Goal: Transaction & Acquisition: Obtain resource

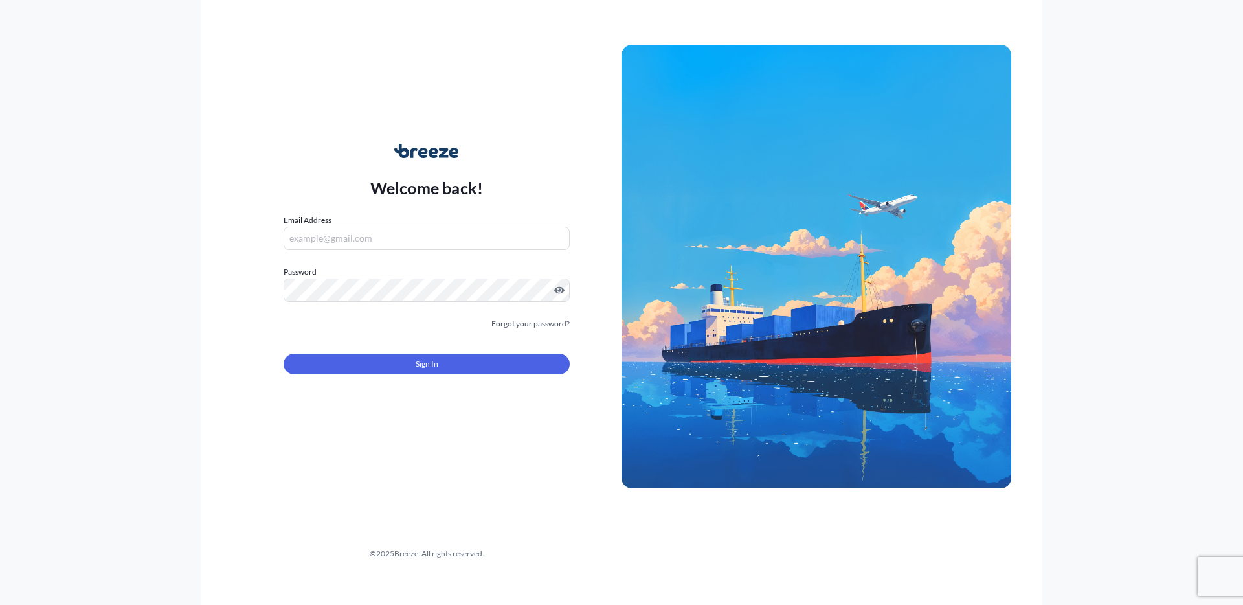
type input "[PERSON_NAME][EMAIL_ADDRESS][DOMAIN_NAME]"
click at [381, 342] on form "Email Address [PERSON_NAME][EMAIL_ADDRESS][DOMAIN_NAME] Password Must include: …" at bounding box center [427, 302] width 286 height 176
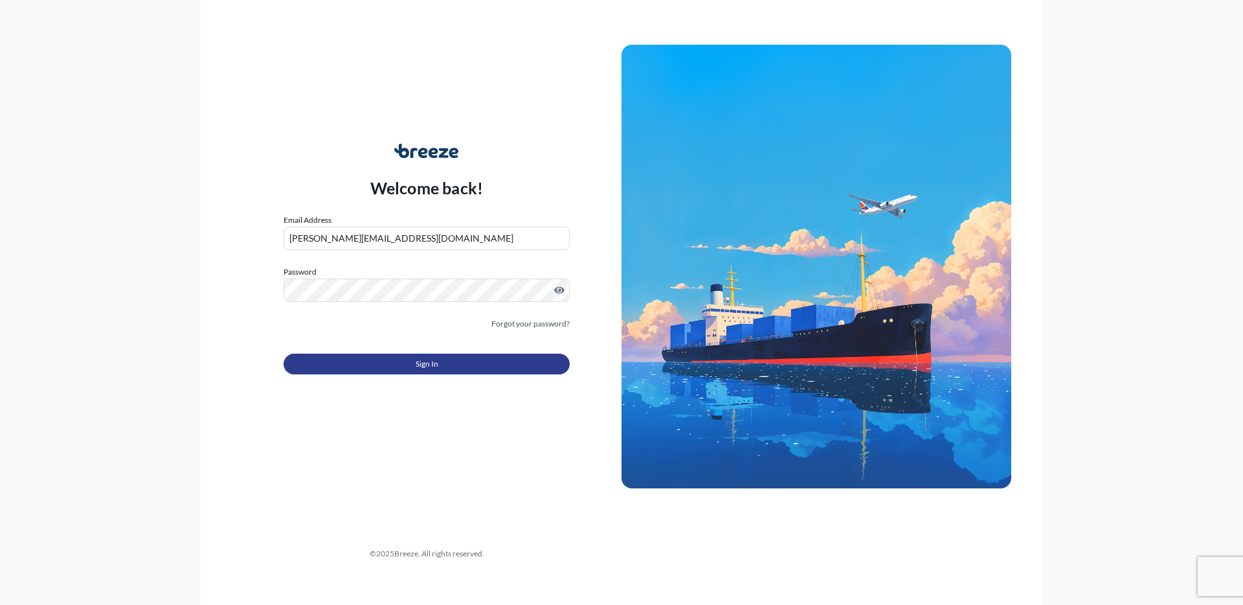
click at [376, 355] on button "Sign In" at bounding box center [427, 364] width 286 height 21
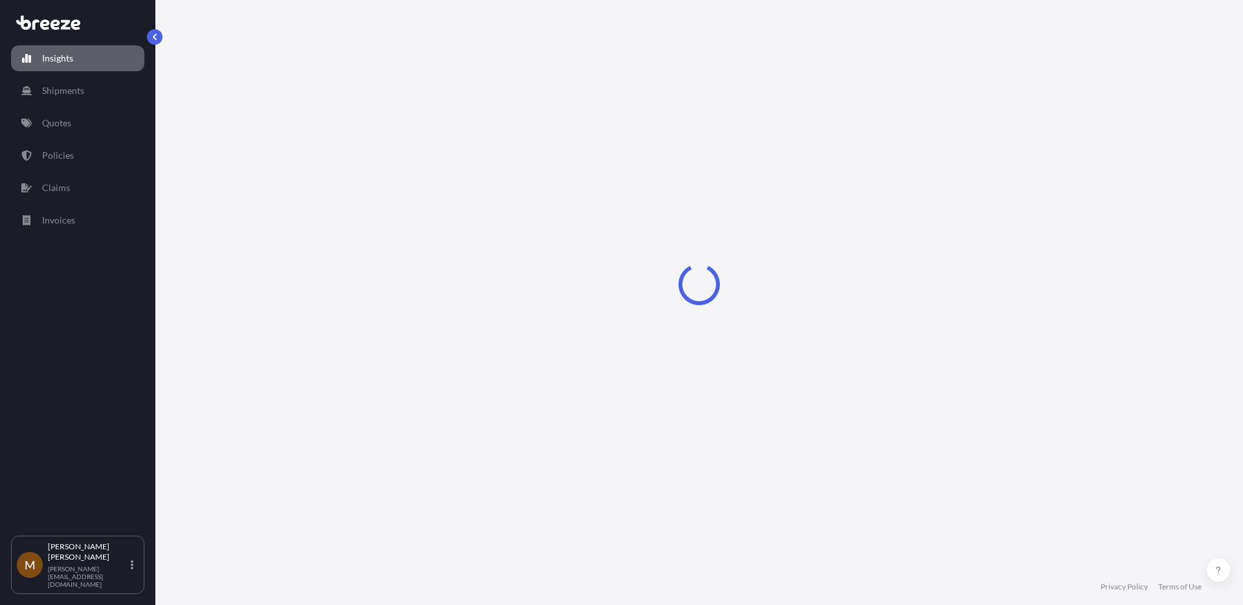
select select "2025"
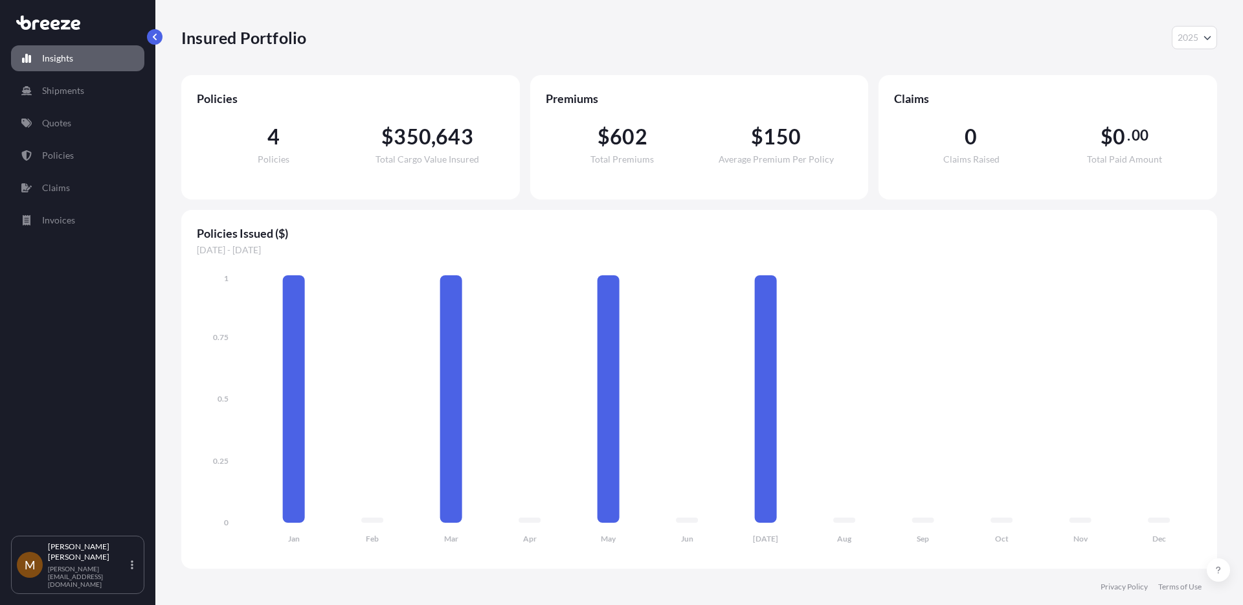
click at [80, 55] on link "Insights" at bounding box center [77, 58] width 133 height 26
click at [54, 120] on p "Quotes" at bounding box center [56, 123] width 29 height 13
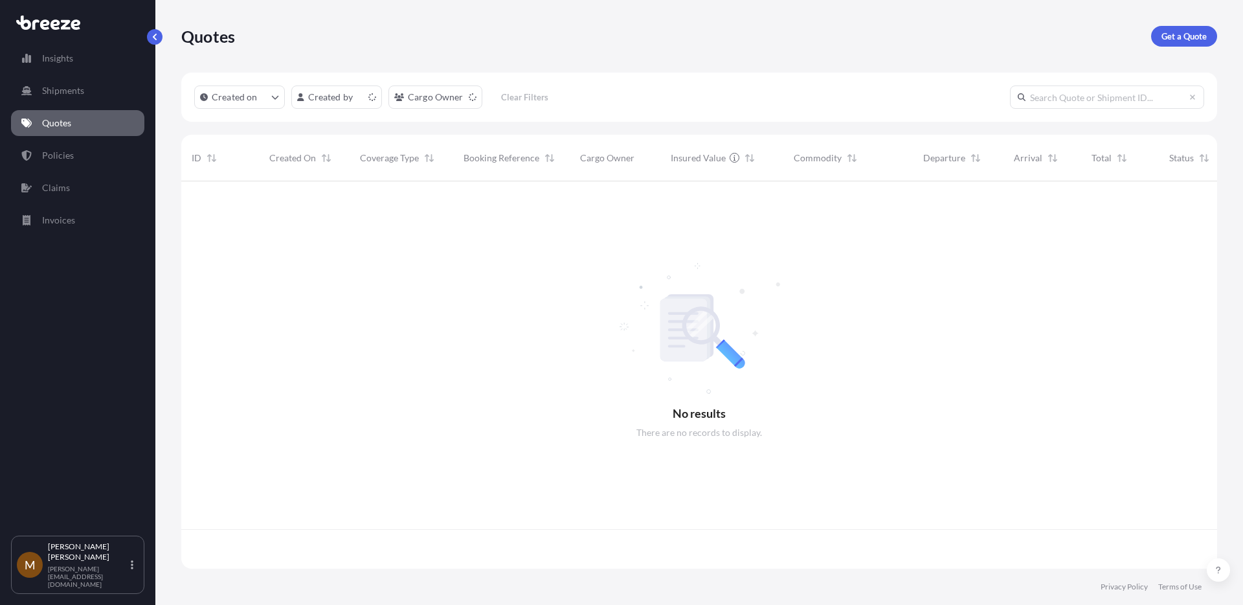
scroll to position [385, 1026]
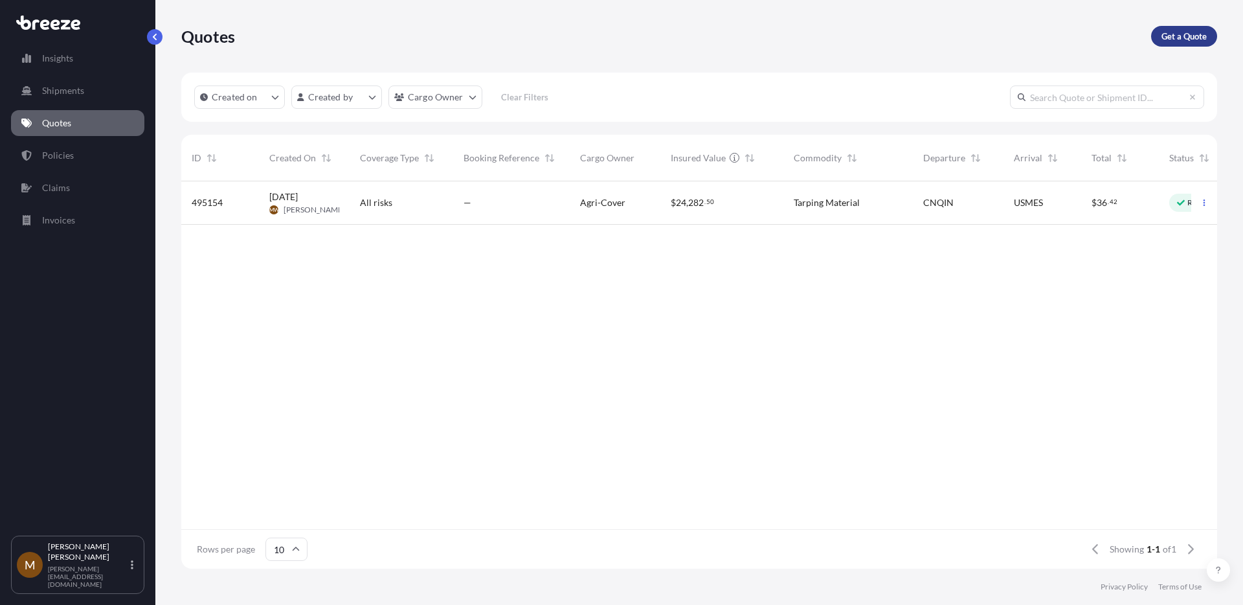
click at [1189, 32] on p "Get a Quote" at bounding box center [1184, 36] width 45 height 13
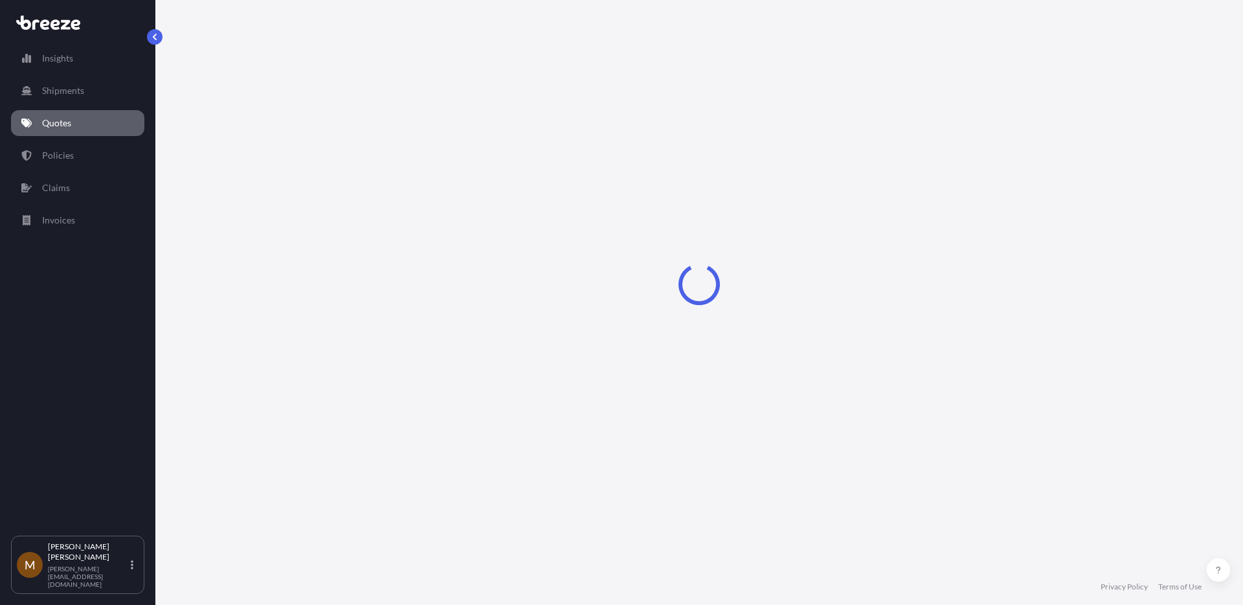
select select "Road"
select select "Sea"
select select "1"
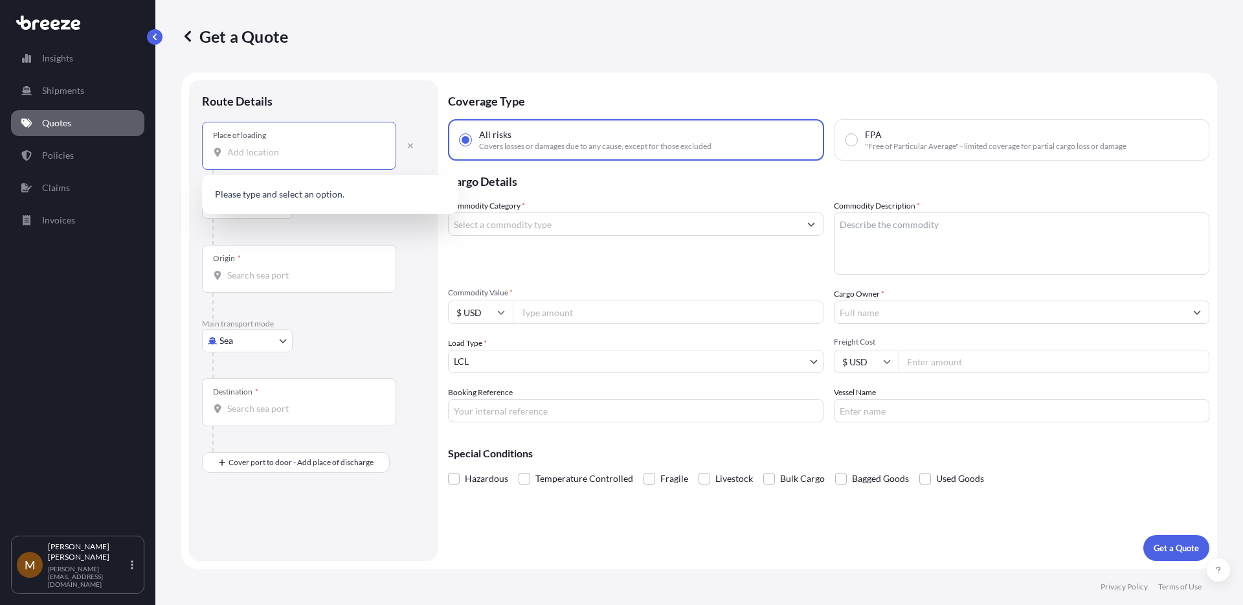
click at [253, 153] on input "Place of loading" at bounding box center [303, 152] width 153 height 13
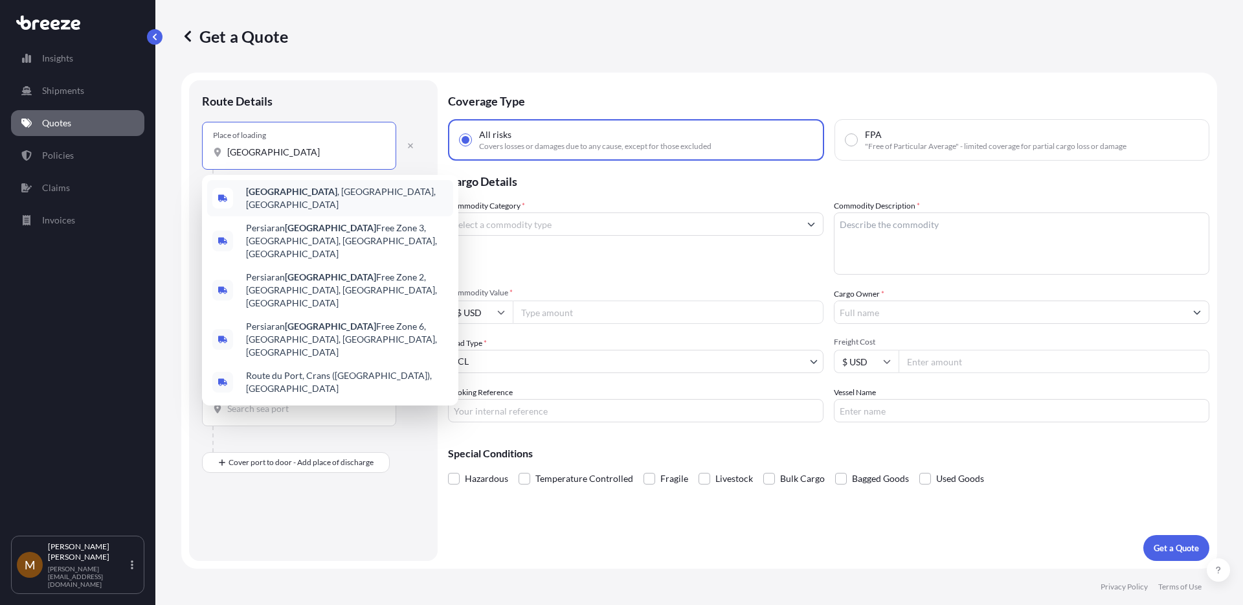
click at [270, 197] on b "[GEOGRAPHIC_DATA]" at bounding box center [291, 191] width 91 height 11
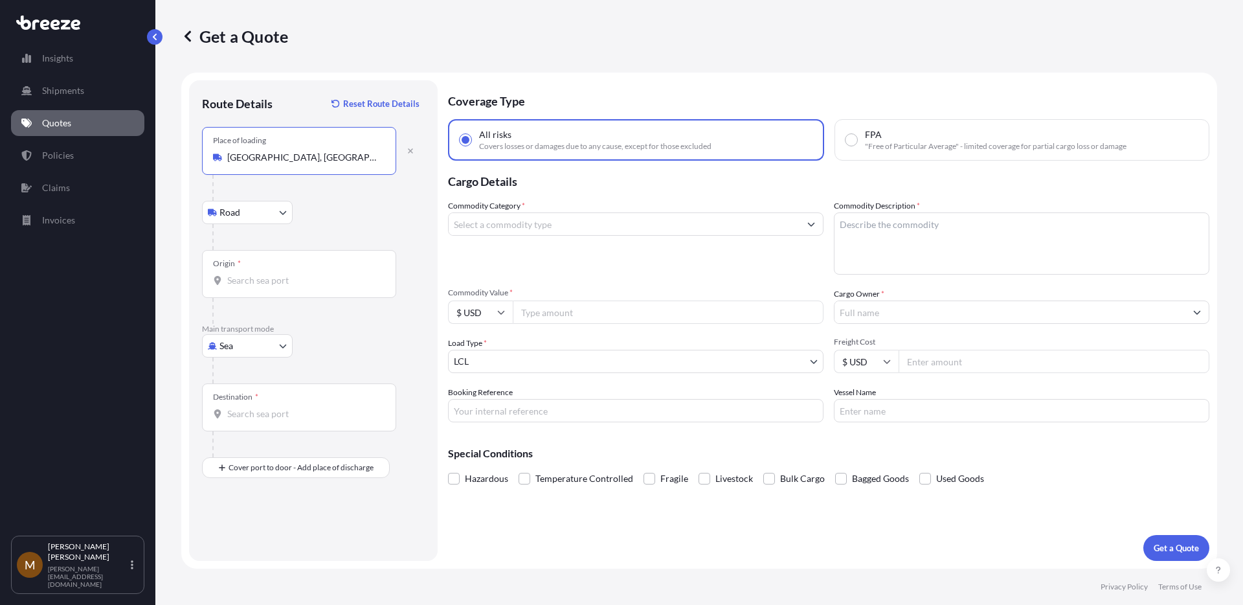
type input "[GEOGRAPHIC_DATA], [GEOGRAPHIC_DATA], [GEOGRAPHIC_DATA]"
click at [261, 207] on body "0 options available. 5 options available. [GEOGRAPHIC_DATA], [GEOGRAPHIC_DATA],…" at bounding box center [621, 351] width 1243 height 702
click at [405, 148] on button "button" at bounding box center [410, 150] width 28 height 21
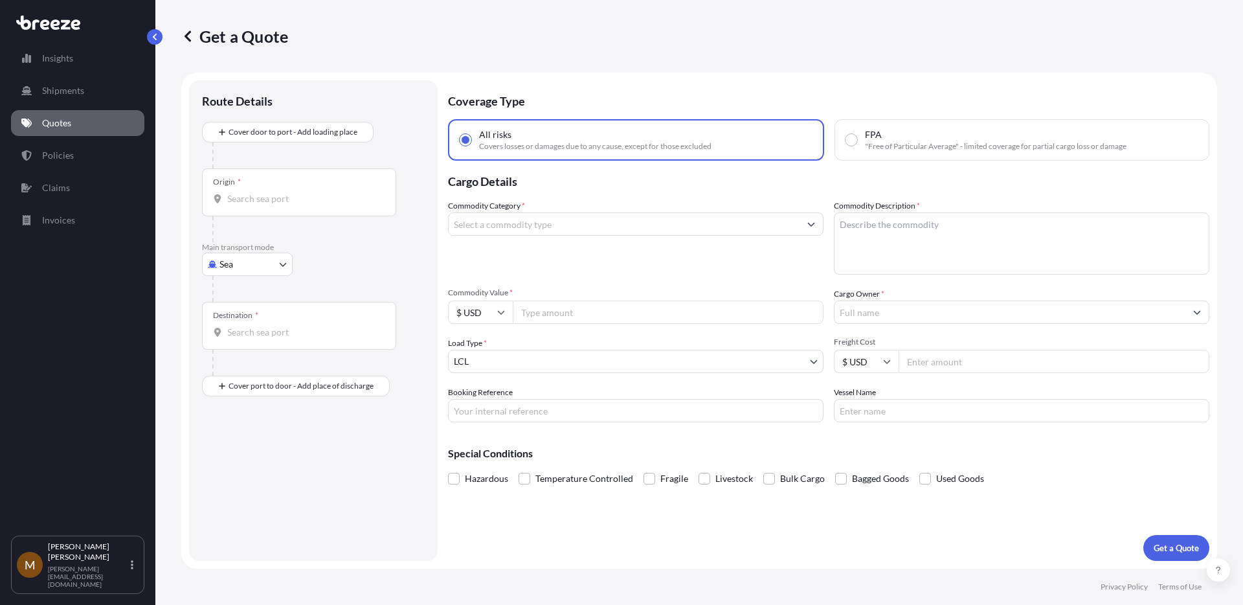
click at [284, 202] on input "Origin *" at bounding box center [303, 198] width 153 height 13
type input "MYXPQ - [GEOGRAPHIC_DATA] ([GEOGRAPHIC_DATA]), [GEOGRAPHIC_DATA]"
click at [262, 329] on div "Destination *" at bounding box center [299, 331] width 194 height 48
click at [262, 331] on input "Destination *" at bounding box center [303, 337] width 153 height 13
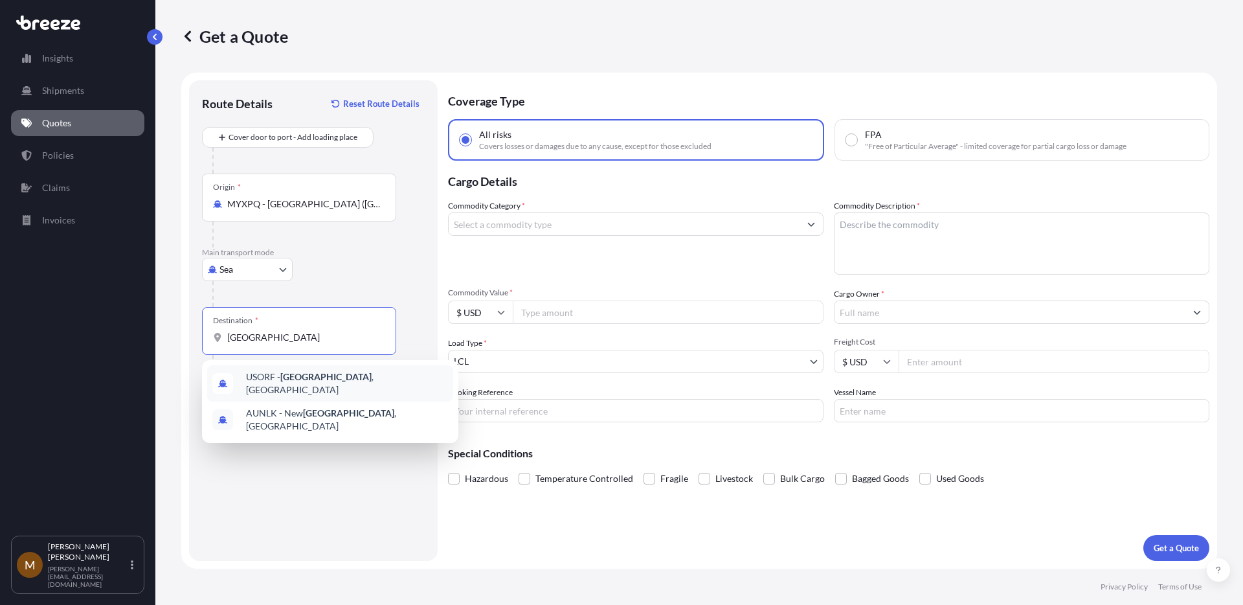
click at [276, 385] on span "USORF - [GEOGRAPHIC_DATA] , [GEOGRAPHIC_DATA]" at bounding box center [347, 383] width 202 height 26
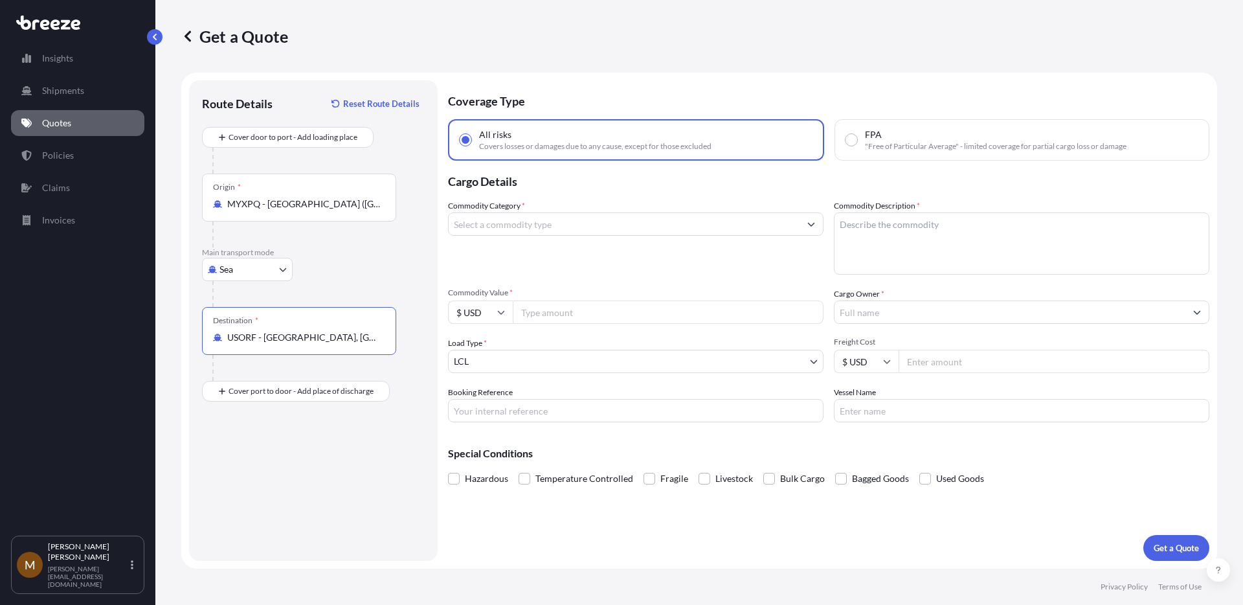
type input "USORF - [GEOGRAPHIC_DATA], [GEOGRAPHIC_DATA]"
click at [559, 307] on input "Commodity Value *" at bounding box center [668, 311] width 311 height 23
type input "18000"
click at [621, 354] on body "2 options available. USORF - [GEOGRAPHIC_DATA], [GEOGRAPHIC_DATA] [GEOGRAPHIC_D…" at bounding box center [621, 351] width 1243 height 702
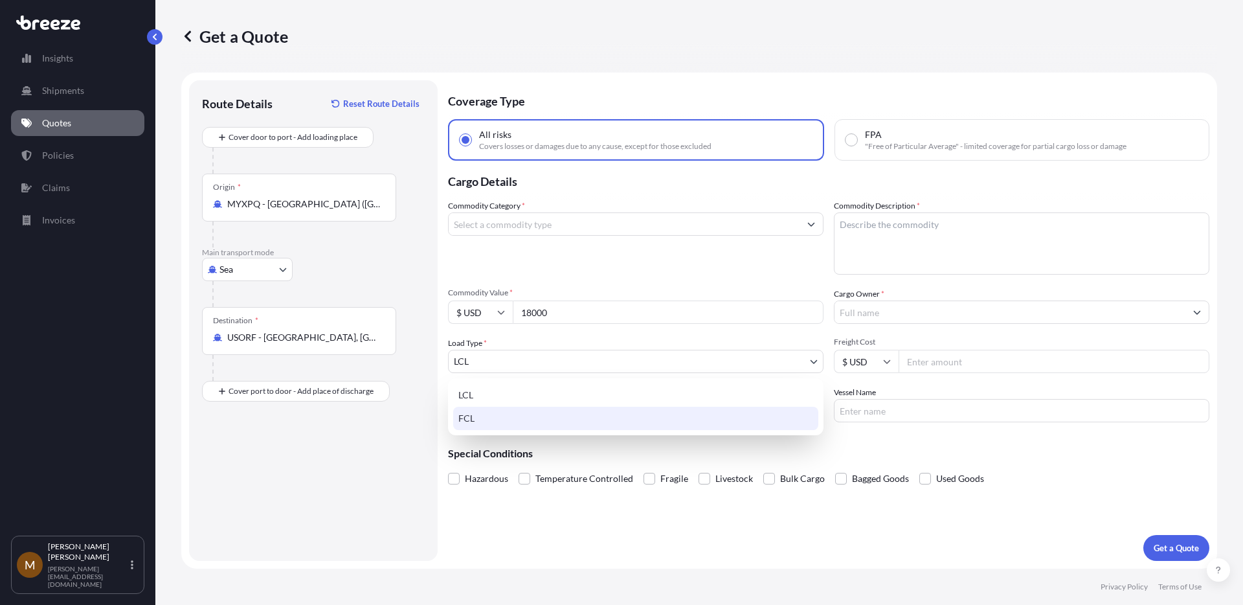
click at [555, 414] on div "FCL" at bounding box center [635, 418] width 365 height 23
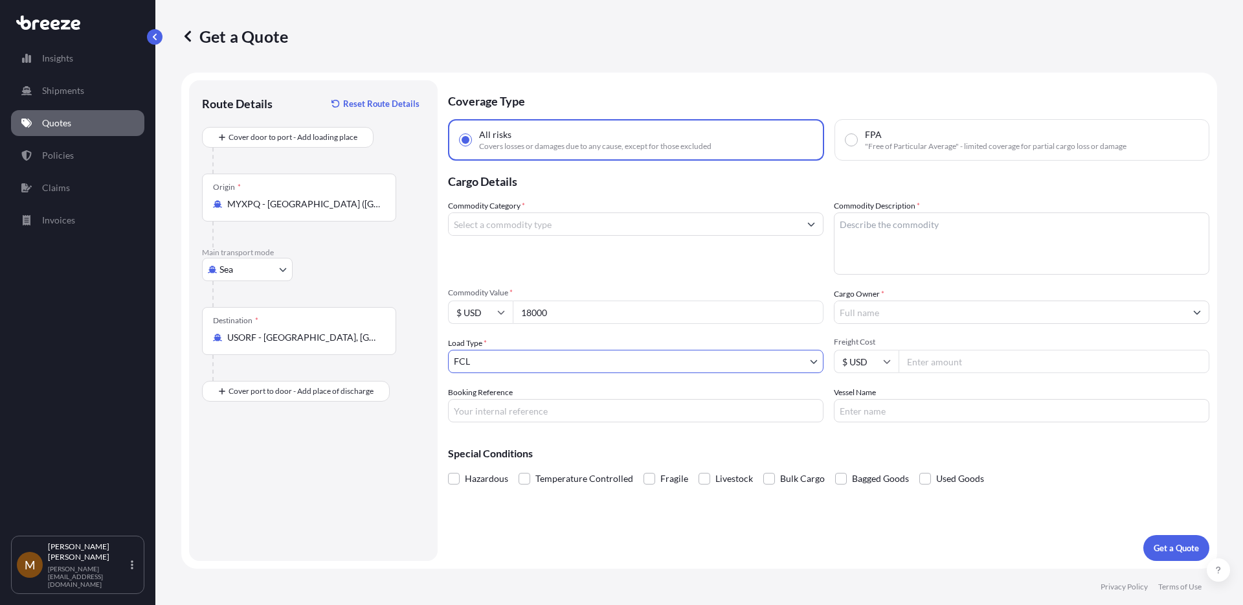
click at [939, 359] on input "Freight Cost" at bounding box center [1054, 361] width 311 height 23
type input "3650"
click at [870, 313] on input "Cargo Owner *" at bounding box center [1010, 311] width 351 height 23
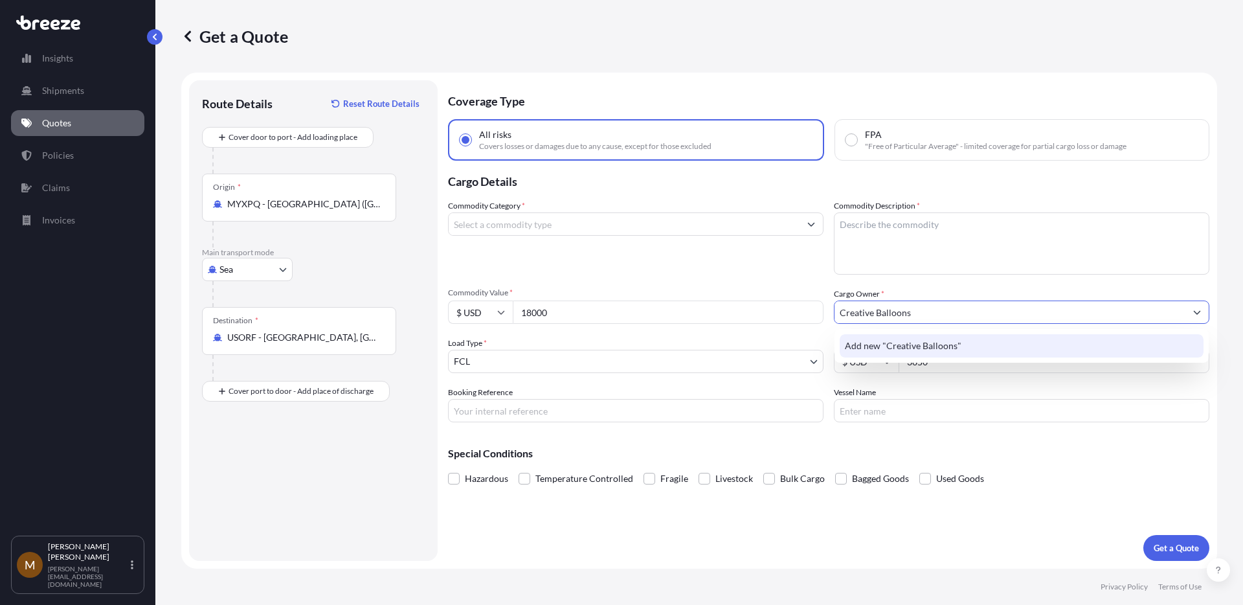
click at [904, 342] on span "Add new "Creative Balloons"" at bounding box center [903, 345] width 117 height 13
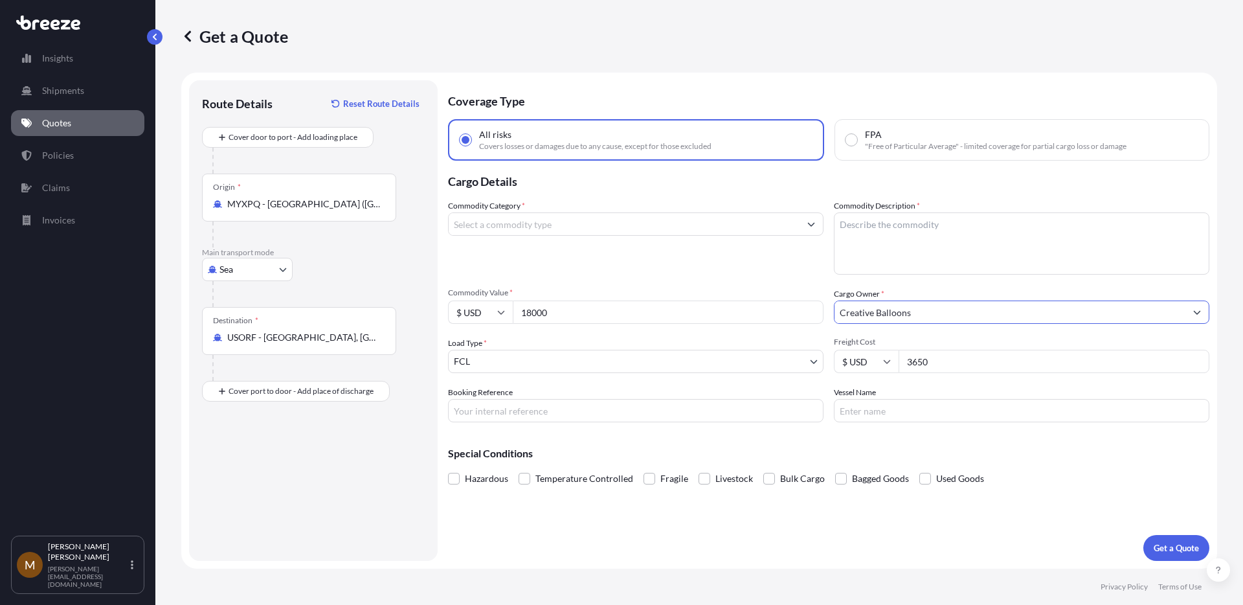
type input "Creative Balloons"
click at [656, 227] on input "Commodity Category *" at bounding box center [624, 223] width 351 height 23
type input "B"
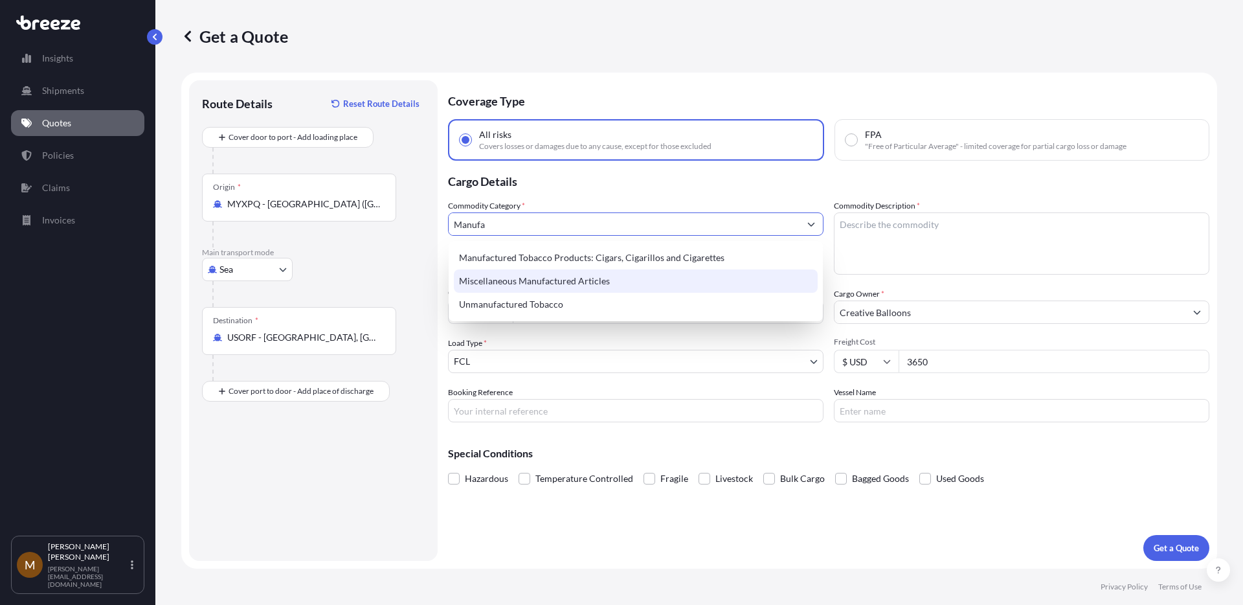
click at [625, 280] on div "Miscellaneous Manufactured Articles" at bounding box center [636, 280] width 364 height 23
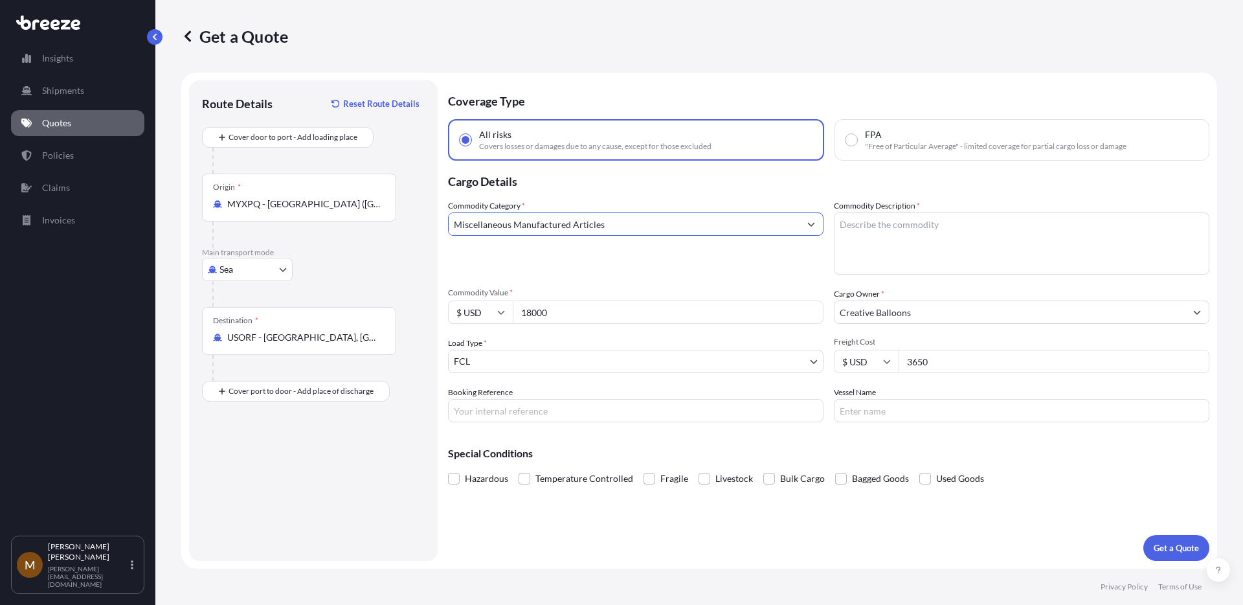
type input "Miscellaneous Manufactured Articles"
click at [908, 242] on textarea "Commodity Description *" at bounding box center [1022, 243] width 376 height 62
type textarea "Balloons"
click at [1151, 552] on button "Get a Quote" at bounding box center [1176, 548] width 66 height 26
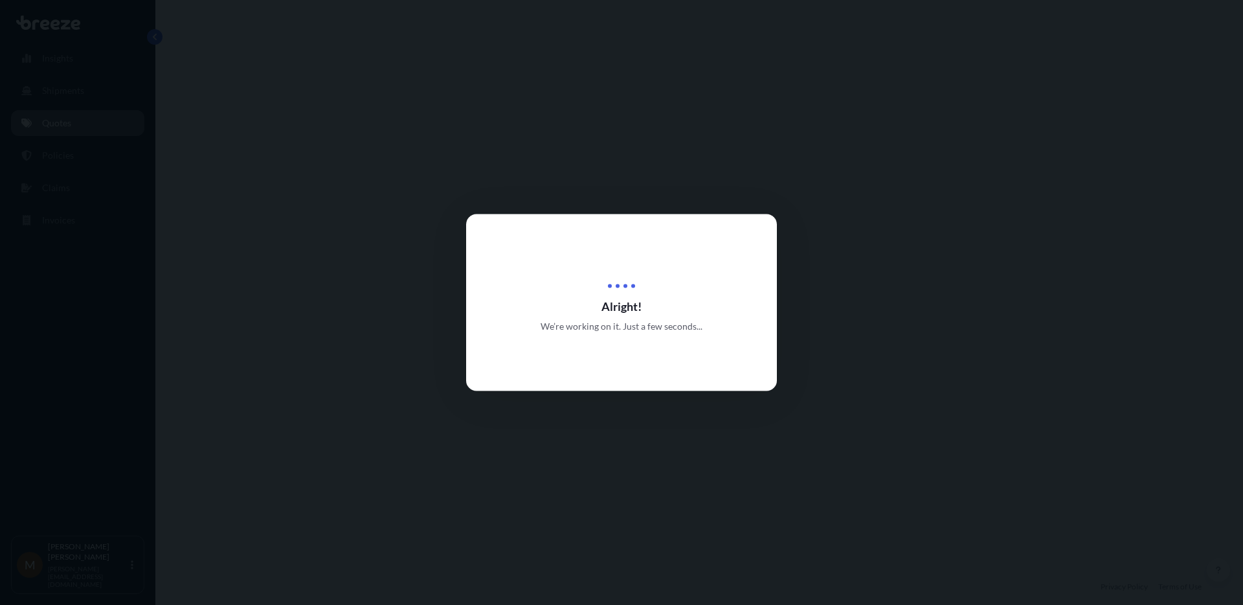
select select "Sea"
select select "2"
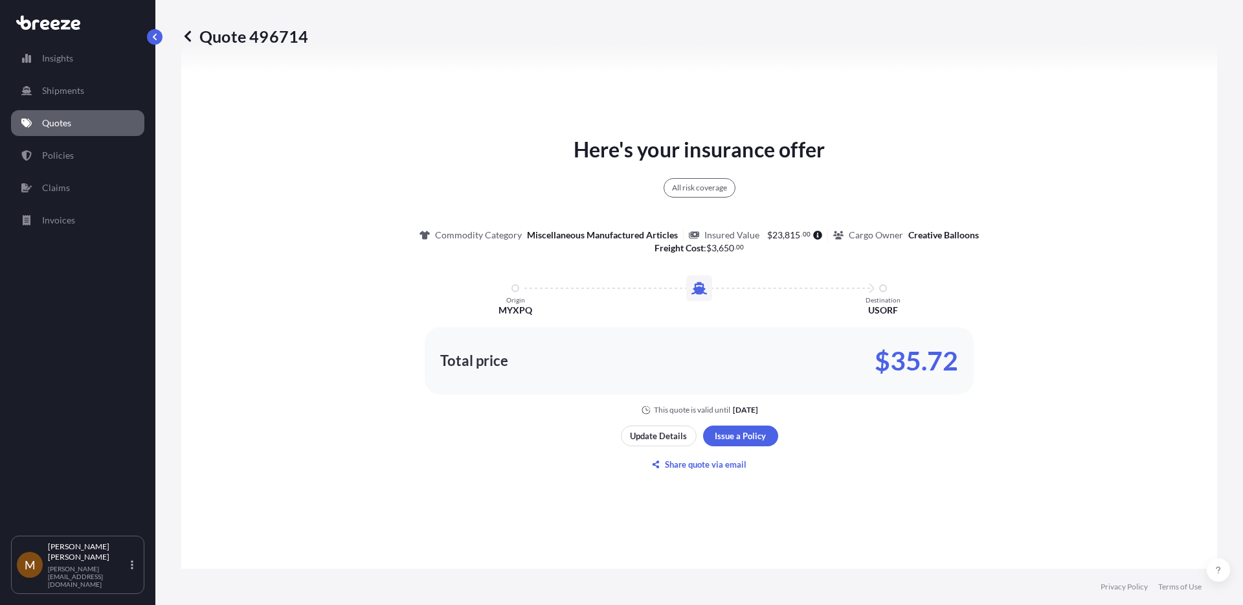
scroll to position [647, 0]
